Goal: Task Accomplishment & Management: Complete application form

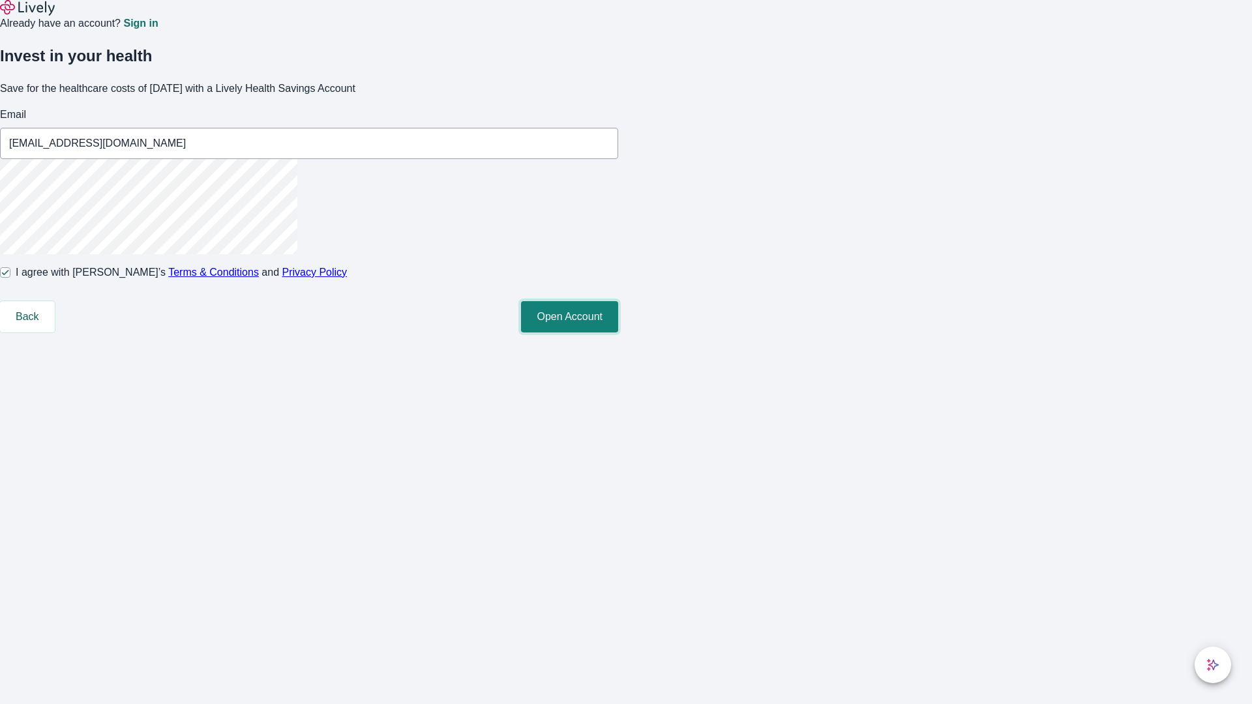
click at [618, 333] on button "Open Account" at bounding box center [569, 316] width 97 height 31
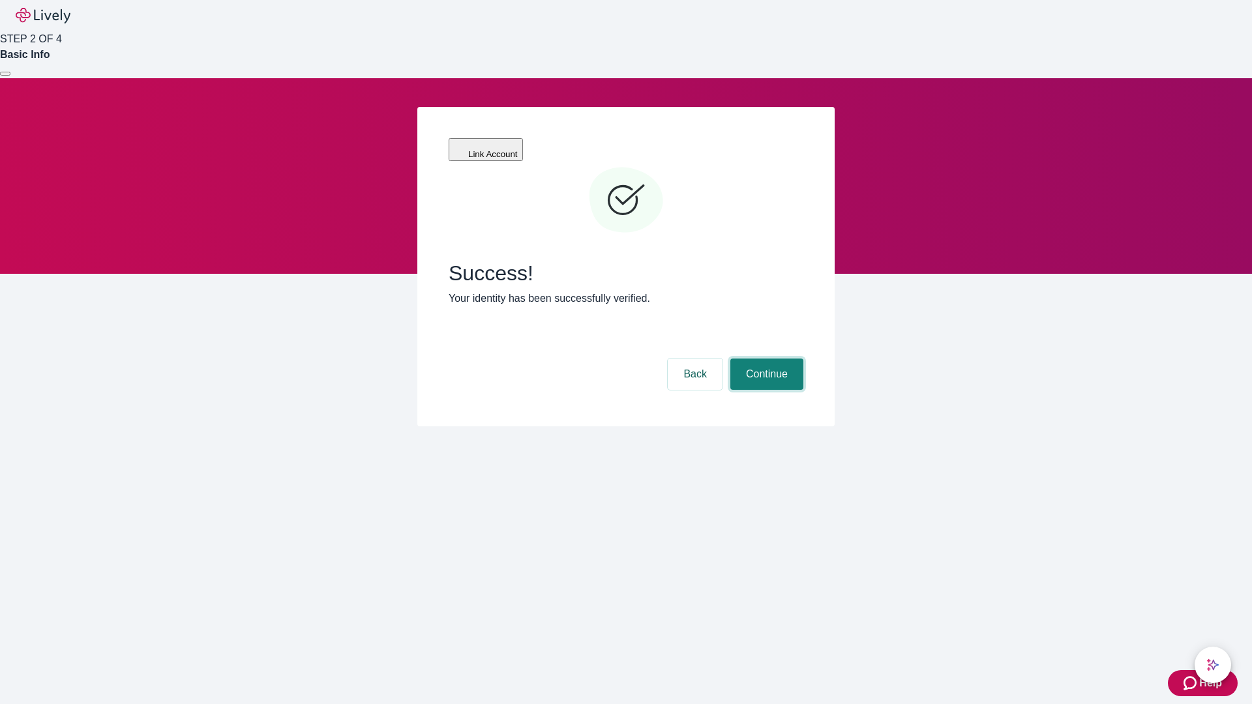
click at [765, 359] on button "Continue" at bounding box center [766, 374] width 73 height 31
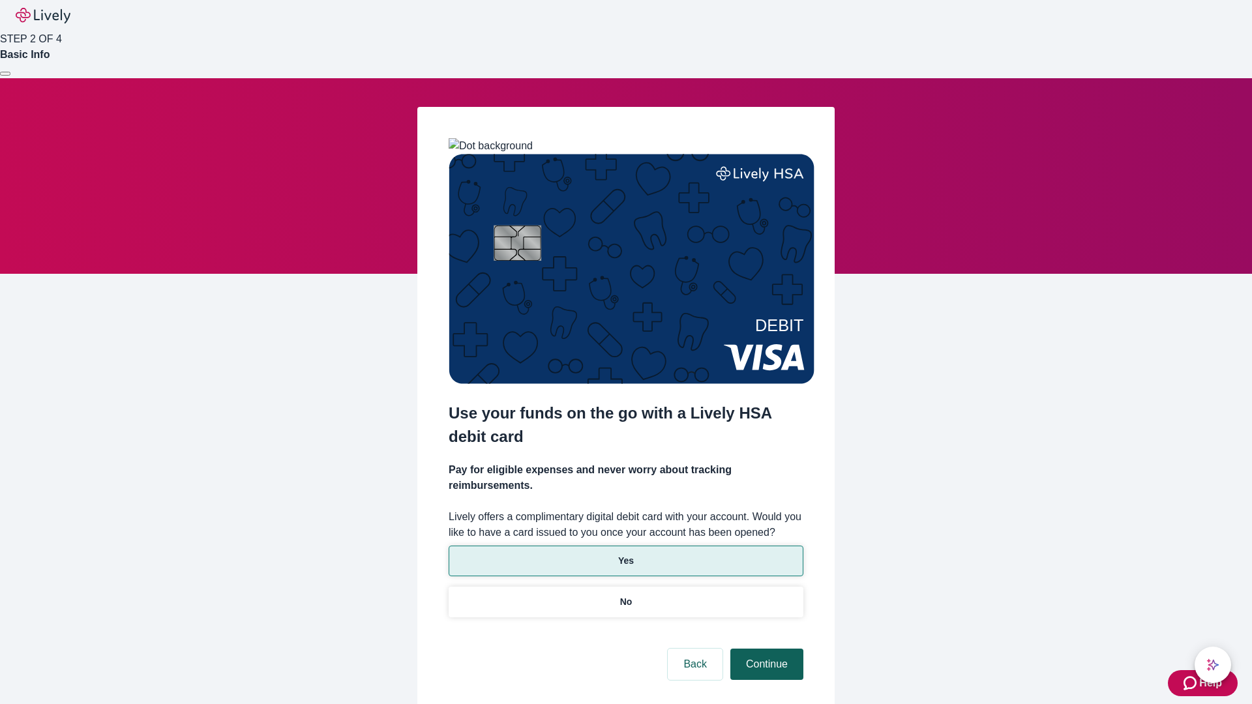
click at [625, 554] on p "Yes" at bounding box center [626, 561] width 16 height 14
click at [765, 649] on button "Continue" at bounding box center [766, 664] width 73 height 31
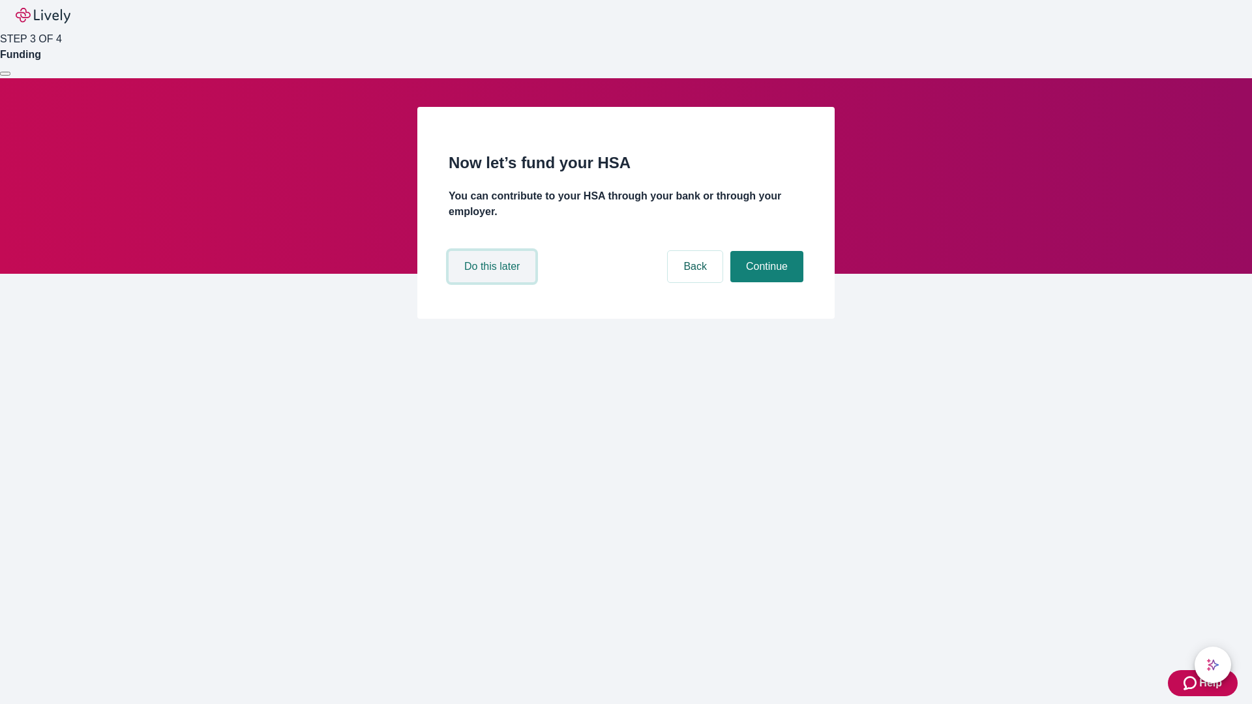
click at [494, 282] on button "Do this later" at bounding box center [492, 266] width 87 height 31
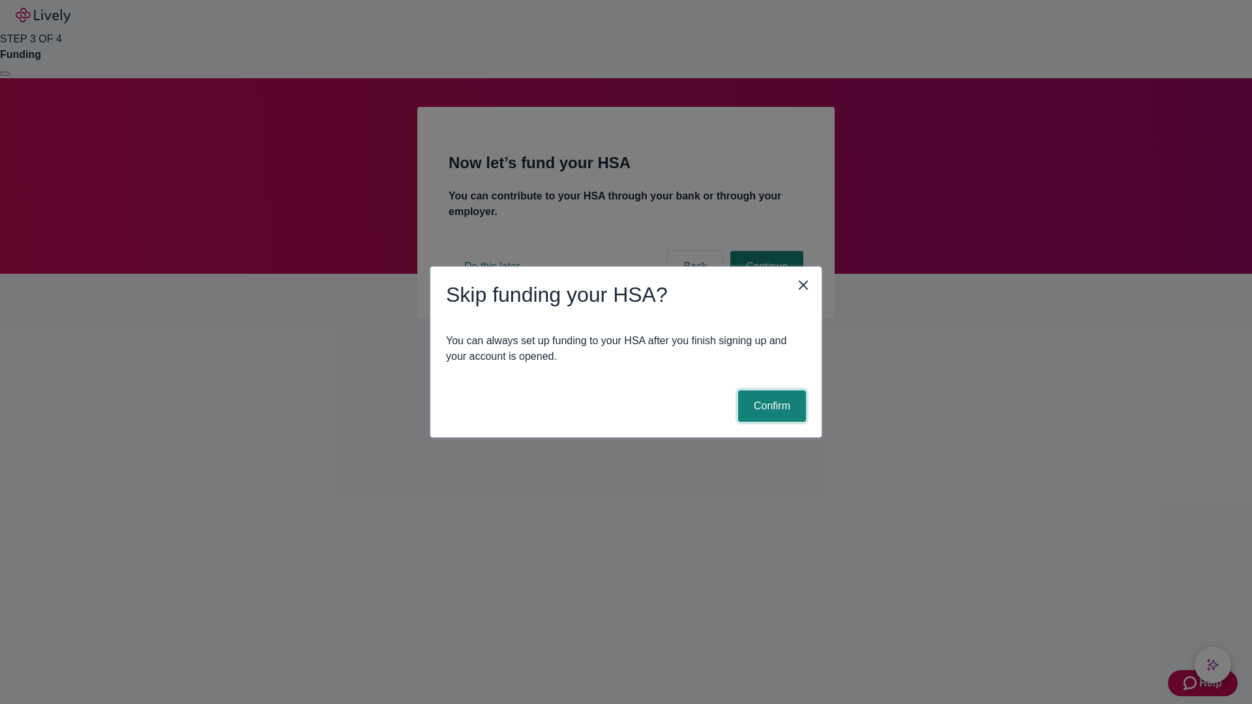
click at [770, 406] on button "Confirm" at bounding box center [772, 406] width 68 height 31
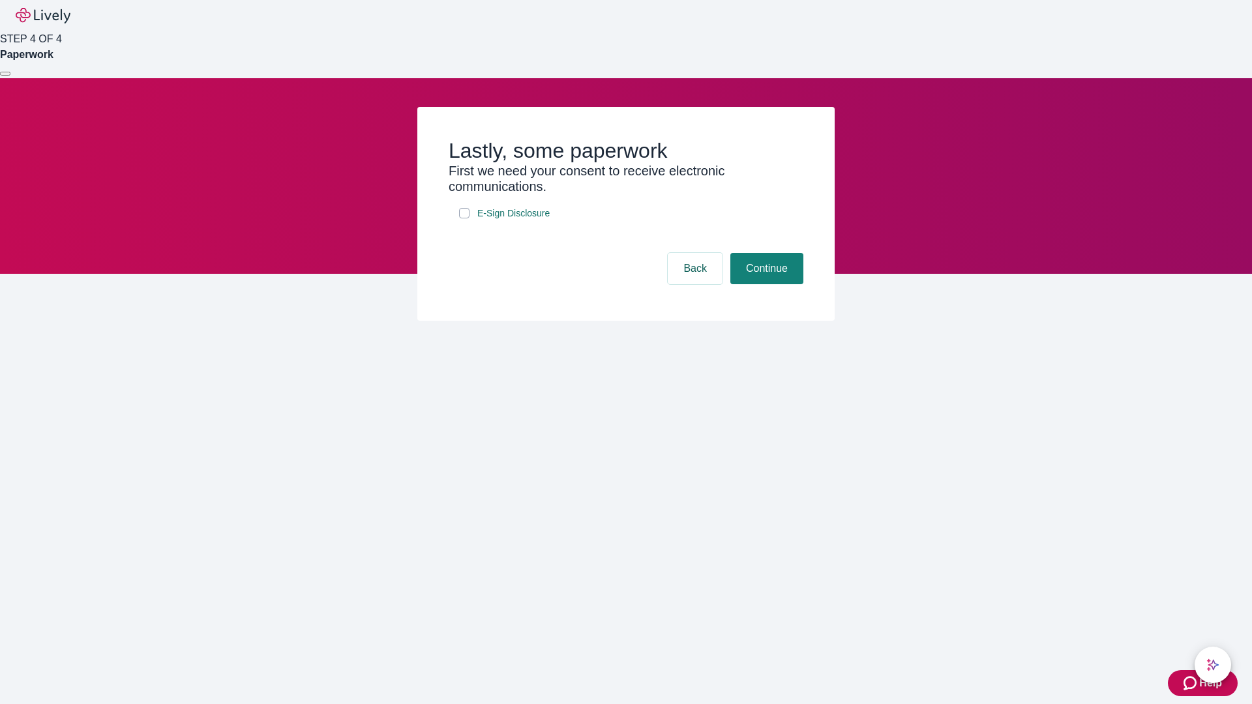
click at [464, 218] on input "E-Sign Disclosure" at bounding box center [464, 213] width 10 height 10
checkbox input "true"
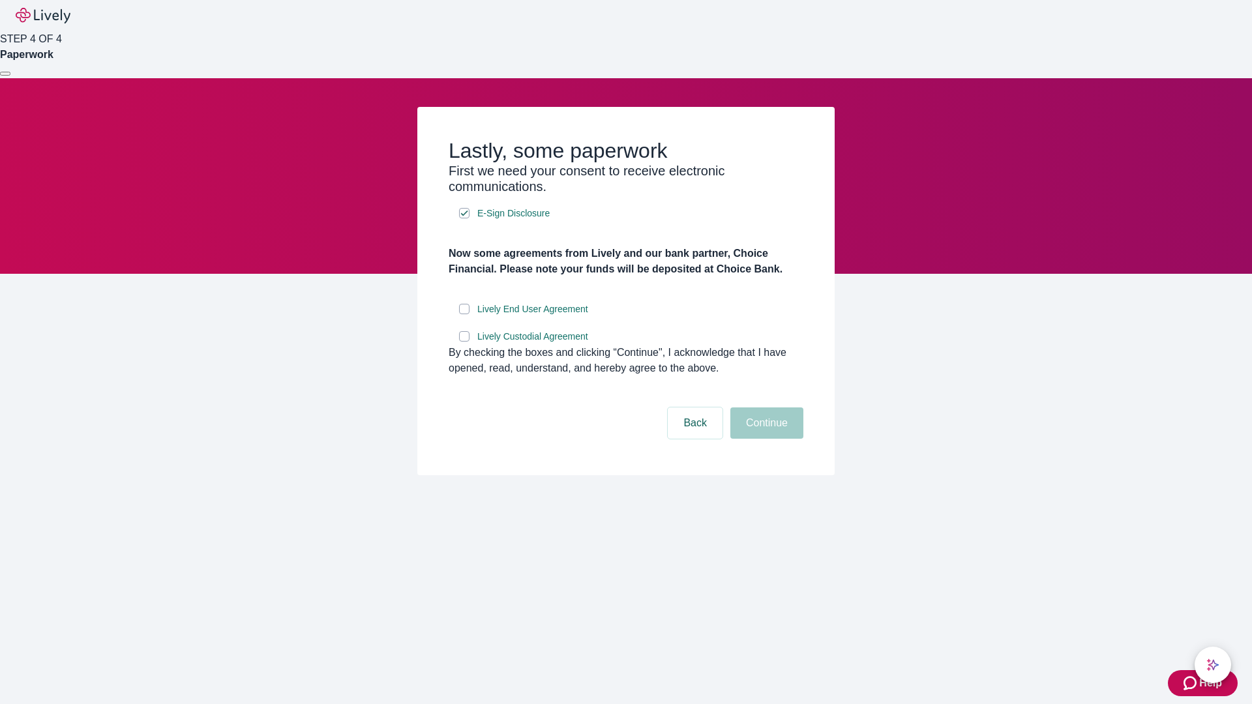
click at [464, 314] on input "Lively End User Agreement" at bounding box center [464, 309] width 10 height 10
checkbox input "true"
click at [464, 342] on input "Lively Custodial Agreement" at bounding box center [464, 336] width 10 height 10
checkbox input "true"
click at [765, 439] on button "Continue" at bounding box center [766, 423] width 73 height 31
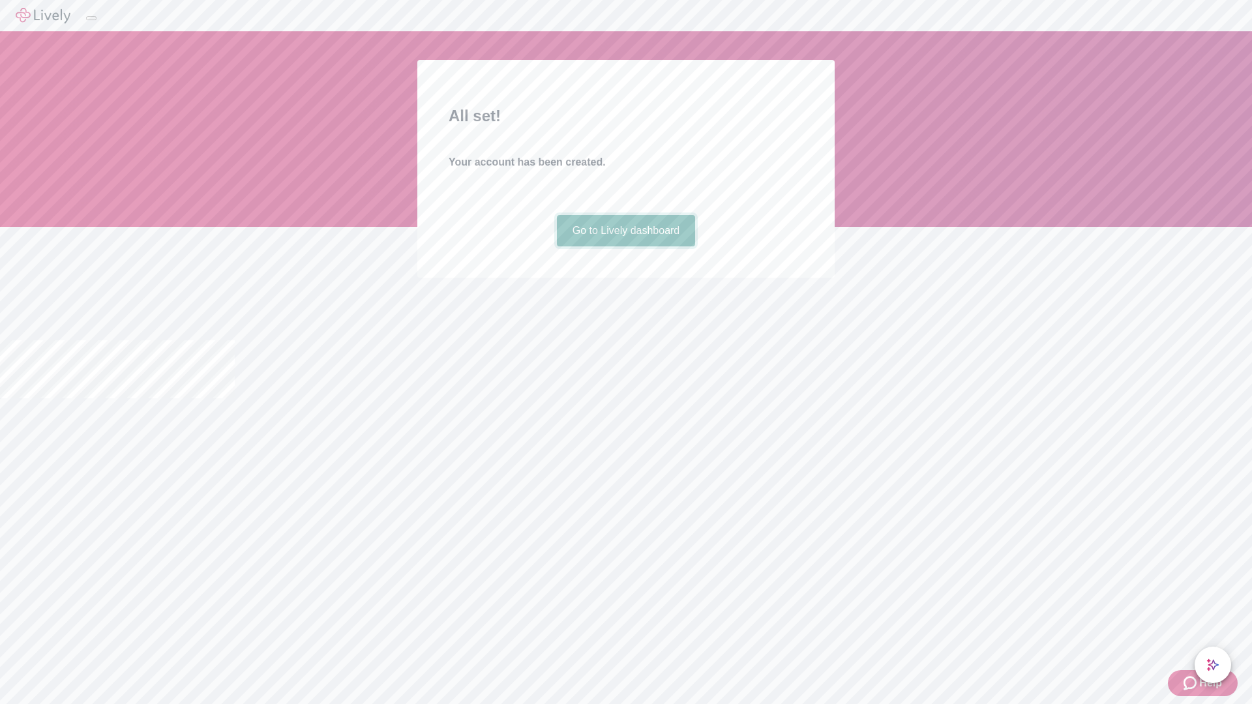
click at [625, 246] on link "Go to Lively dashboard" at bounding box center [626, 230] width 139 height 31
